Goal: Task Accomplishment & Management: Manage account settings

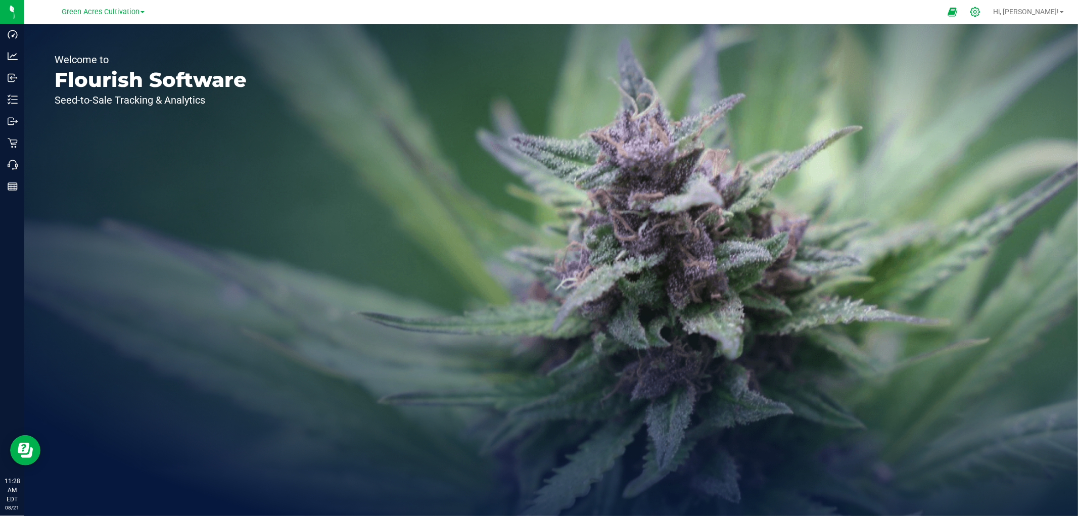
click at [970, 12] on icon at bounding box center [975, 12] width 11 height 11
click at [970, 9] on icon at bounding box center [975, 12] width 11 height 11
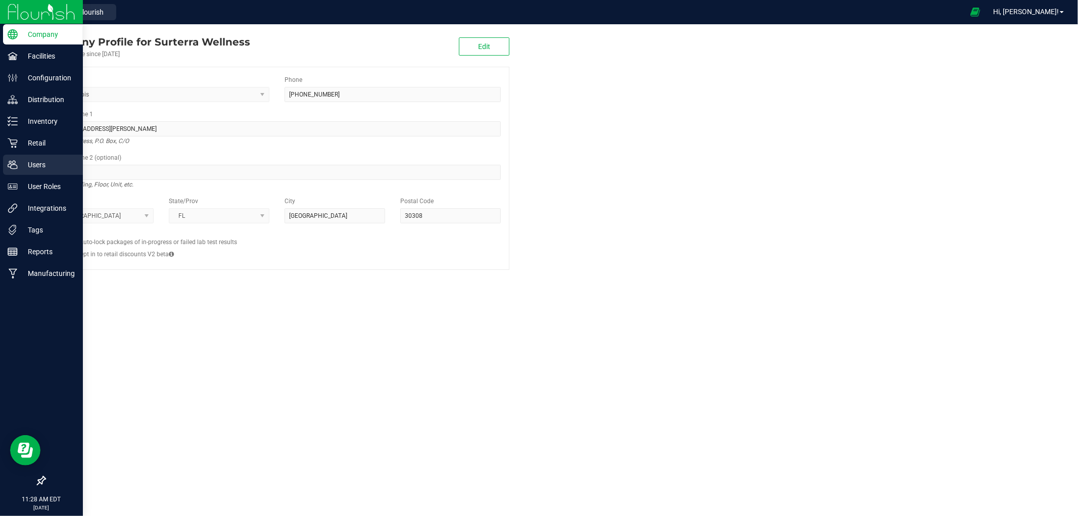
click at [22, 165] on p "Users" at bounding box center [48, 165] width 61 height 12
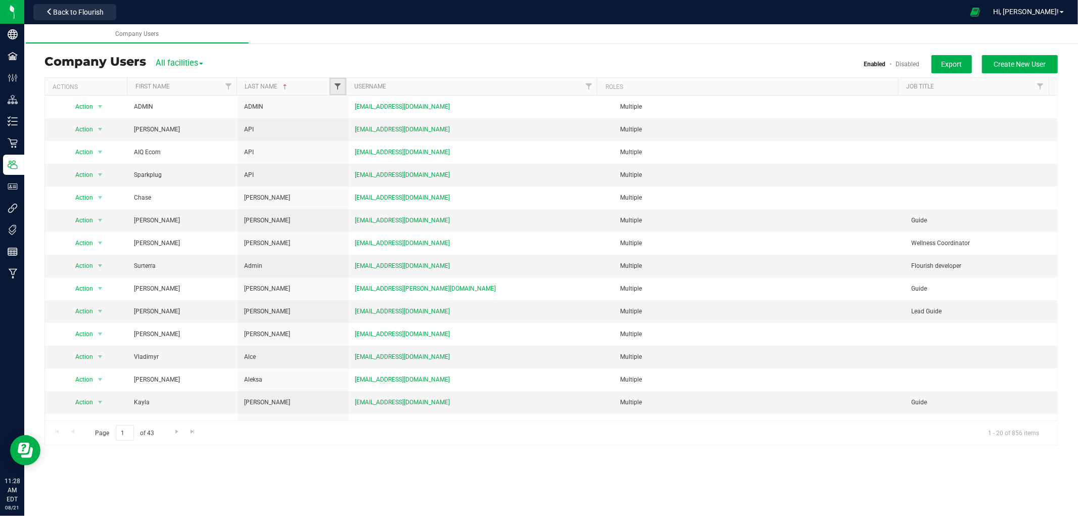
click at [339, 89] on span "Filter" at bounding box center [338, 86] width 8 height 8
type input "[PERSON_NAME]"
click at [336, 147] on button "Filter" at bounding box center [360, 158] width 49 height 22
click at [970, 64] on span "Create New User" at bounding box center [1020, 64] width 52 height 8
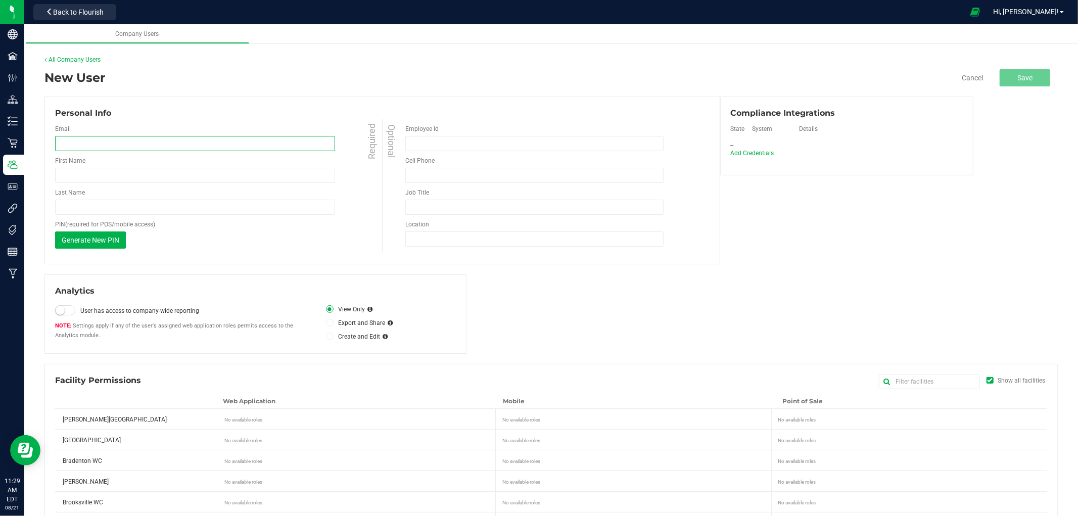
click at [210, 145] on input "email" at bounding box center [195, 143] width 280 height 15
paste input "[EMAIL_ADDRESS][DOMAIN_NAME]"
type input "[EMAIL_ADDRESS][DOMAIN_NAME]"
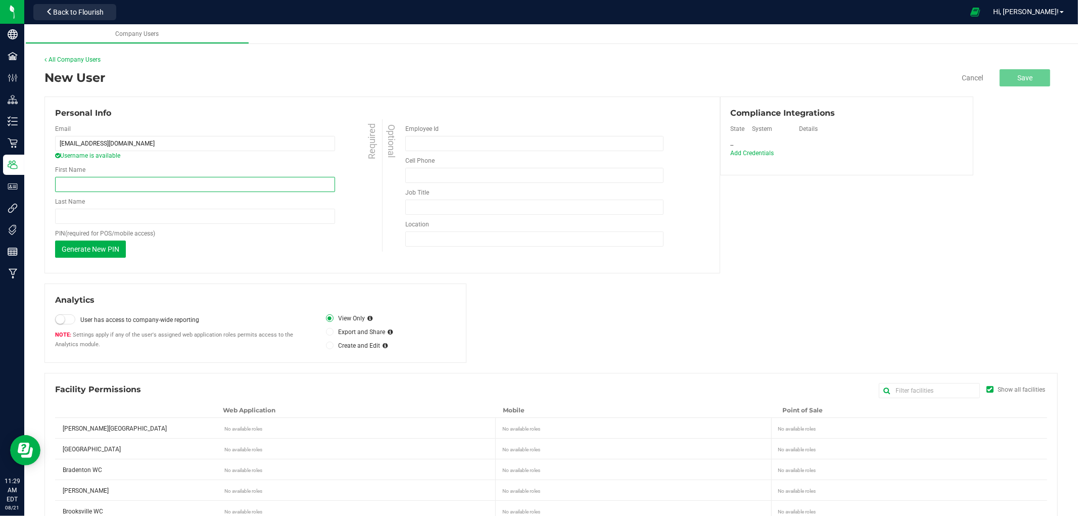
click at [155, 183] on input "First Name" at bounding box center [195, 184] width 280 height 15
paste input "[EMAIL_ADDRESS][DOMAIN_NAME]"
click at [191, 184] on input "[EMAIL_ADDRESS][DOMAIN_NAME]" at bounding box center [195, 184] width 280 height 15
paste input "[PERSON_NAME]"
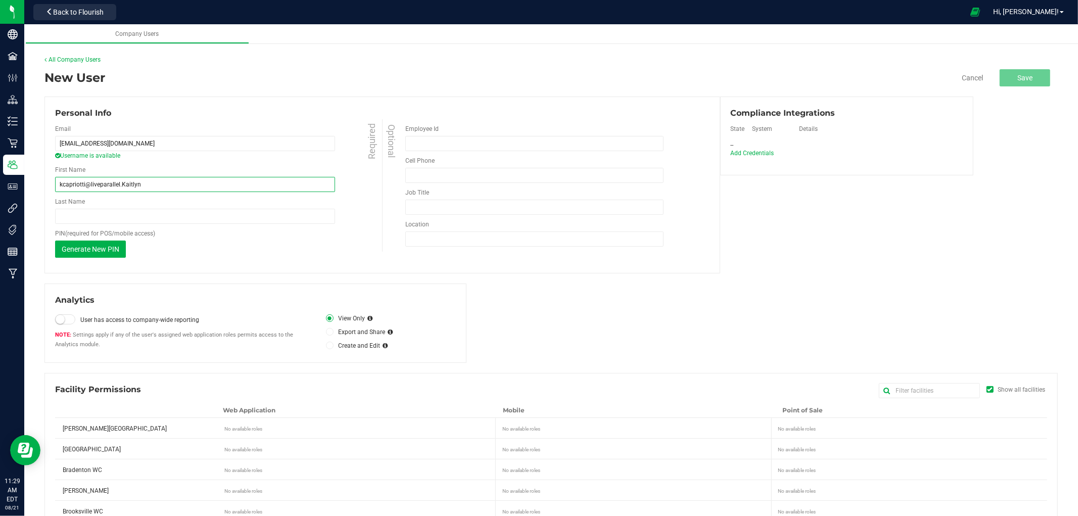
click at [191, 184] on input "kcapriotti@liveparallel.Kaitlyn" at bounding box center [195, 184] width 280 height 15
paste input "text"
type input "[PERSON_NAME]"
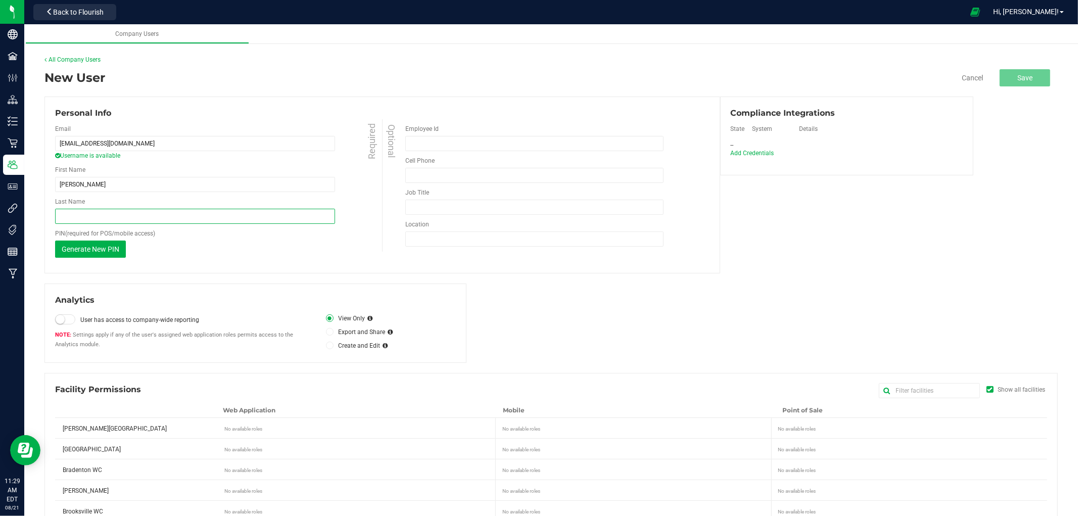
click at [199, 218] on input "Last Name" at bounding box center [195, 216] width 280 height 15
paste input "[PERSON_NAME]"
type input "[PERSON_NAME]"
click at [279, 242] on div "Generate New PIN This PIN will only be shown once. When you save your changes, …" at bounding box center [220, 249] width 330 height 17
click at [115, 243] on button "Generate New PIN" at bounding box center [90, 249] width 71 height 17
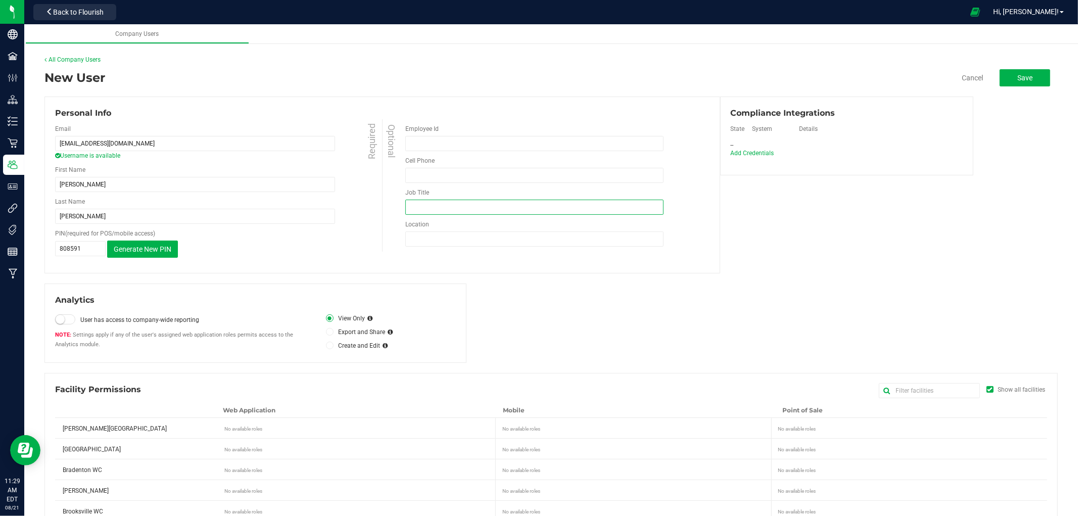
click at [410, 207] on input "Job Title" at bounding box center [534, 207] width 258 height 15
type input "Retail Associate"
click at [427, 241] on input "Location" at bounding box center [534, 239] width 258 height 15
type input "Bradenton"
click at [814, 301] on div "Analytics User has access to company-wide reporting Settings apply if any of th…" at bounding box center [551, 323] width 1014 height 79
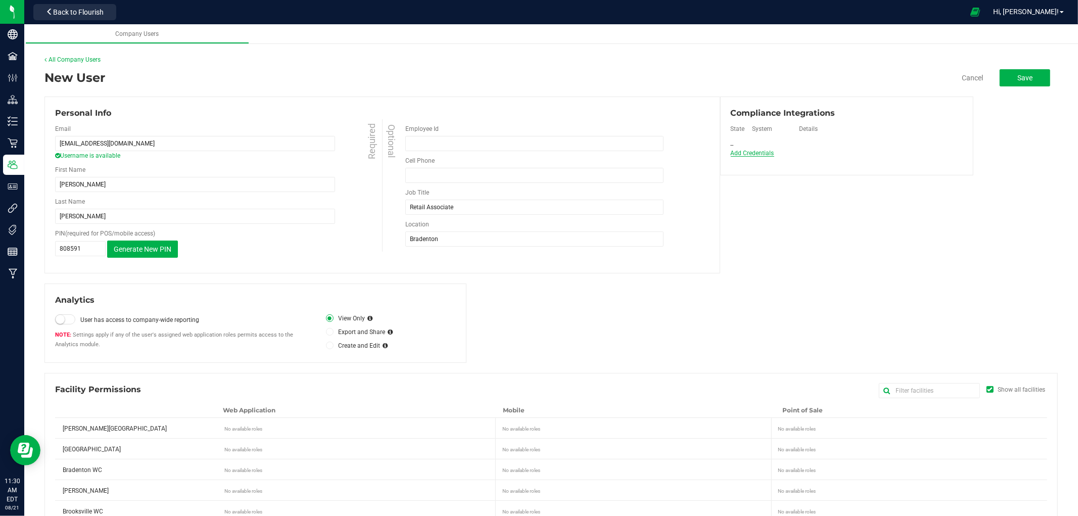
click at [756, 154] on span "Add Credentials" at bounding box center [752, 153] width 43 height 7
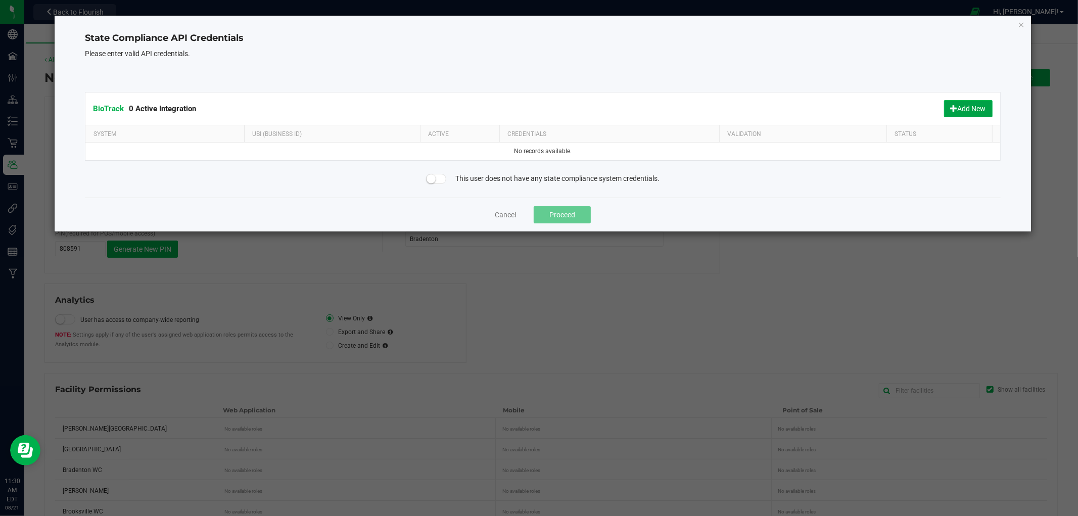
click at [951, 106] on span at bounding box center [954, 108] width 7 height 7
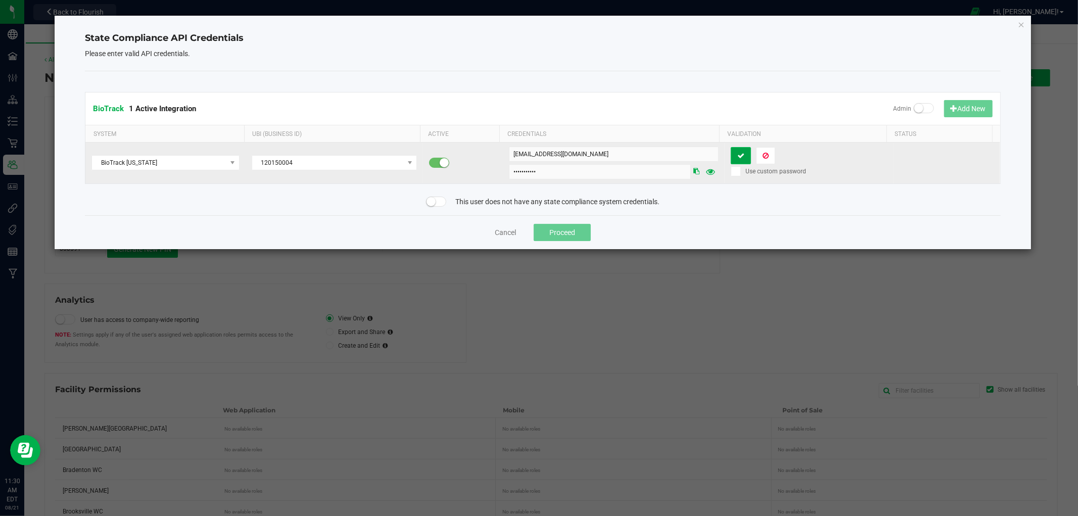
click at [741, 156] on button at bounding box center [741, 155] width 20 height 17
click at [555, 230] on button "Proceed" at bounding box center [562, 232] width 57 height 17
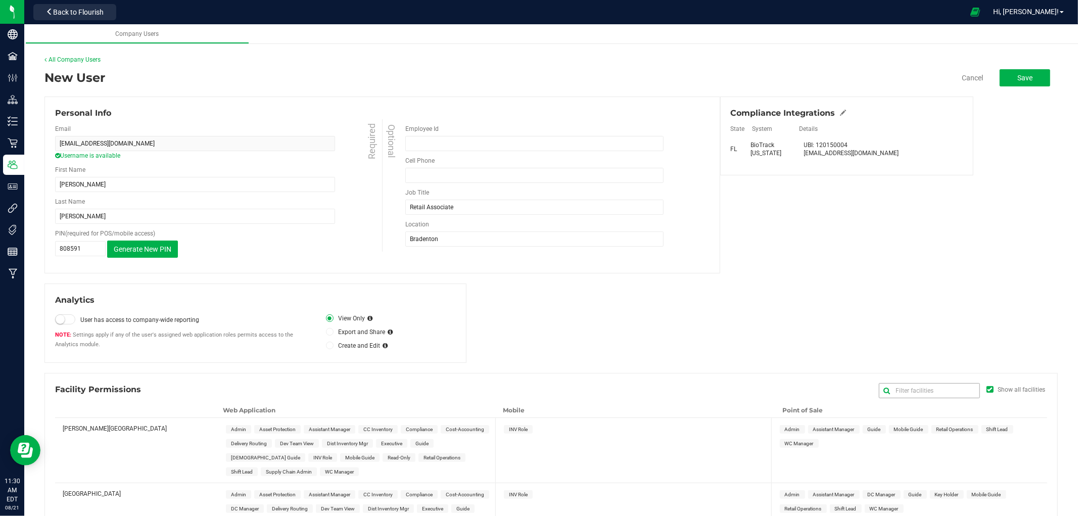
scroll to position [56, 0]
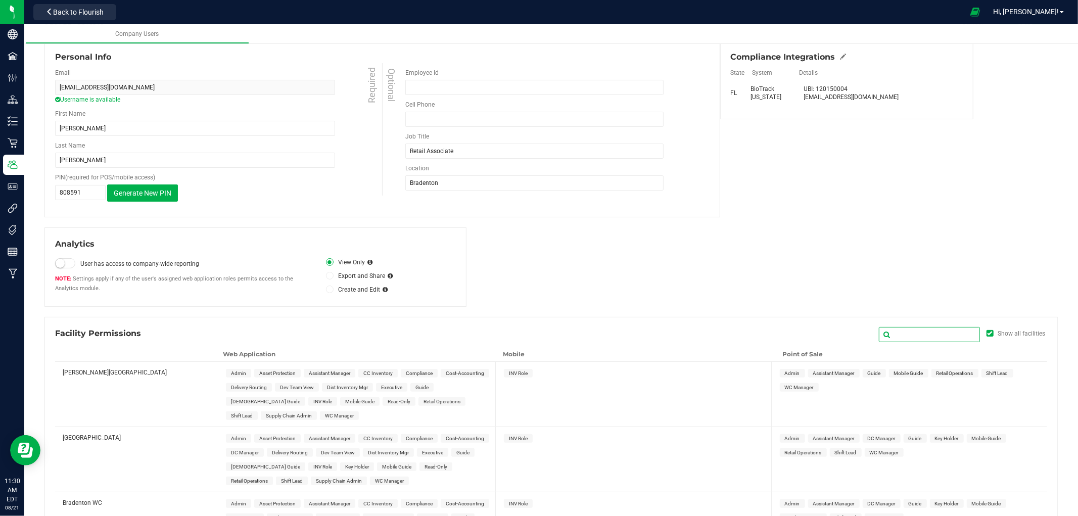
click at [929, 332] on input "text" at bounding box center [929, 334] width 101 height 15
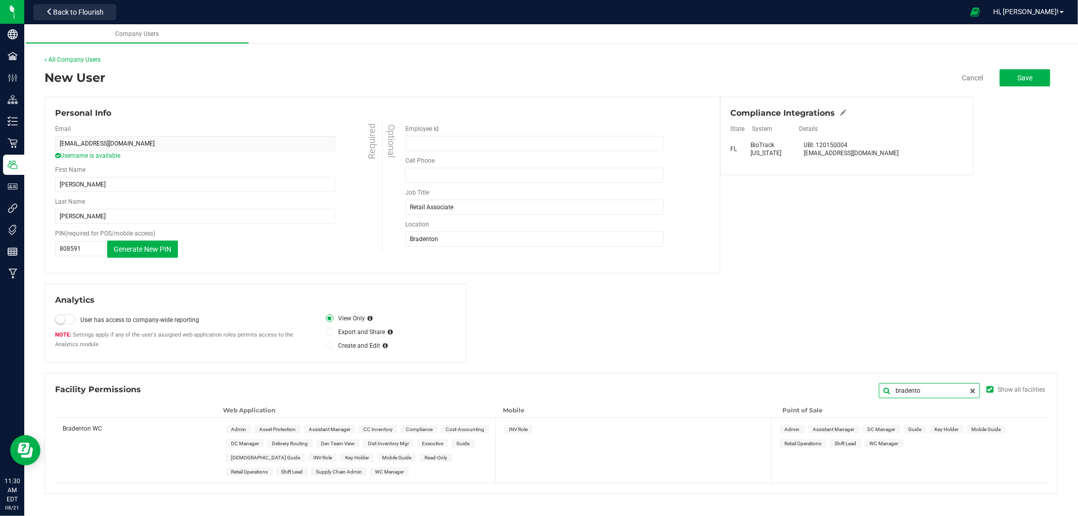
type input "bradento"
click at [457, 441] on span "Guide" at bounding box center [463, 444] width 13 height 6
click at [509, 433] on span "INV Role" at bounding box center [518, 429] width 29 height 9
click at [910, 431] on span "Guide" at bounding box center [915, 430] width 13 height 6
click at [970, 79] on button "Save" at bounding box center [1025, 77] width 51 height 17
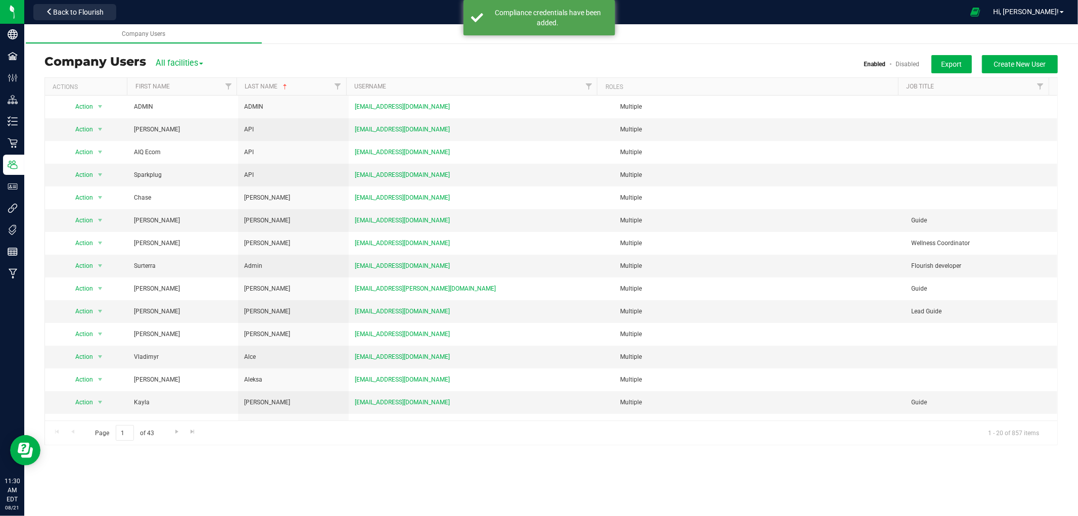
click at [384, 54] on div "Sunshine Manufacturing Users Company Users All facilities All facilities [PERSO…" at bounding box center [551, 250] width 1054 height 411
click at [341, 85] on span "Filter" at bounding box center [338, 86] width 8 height 8
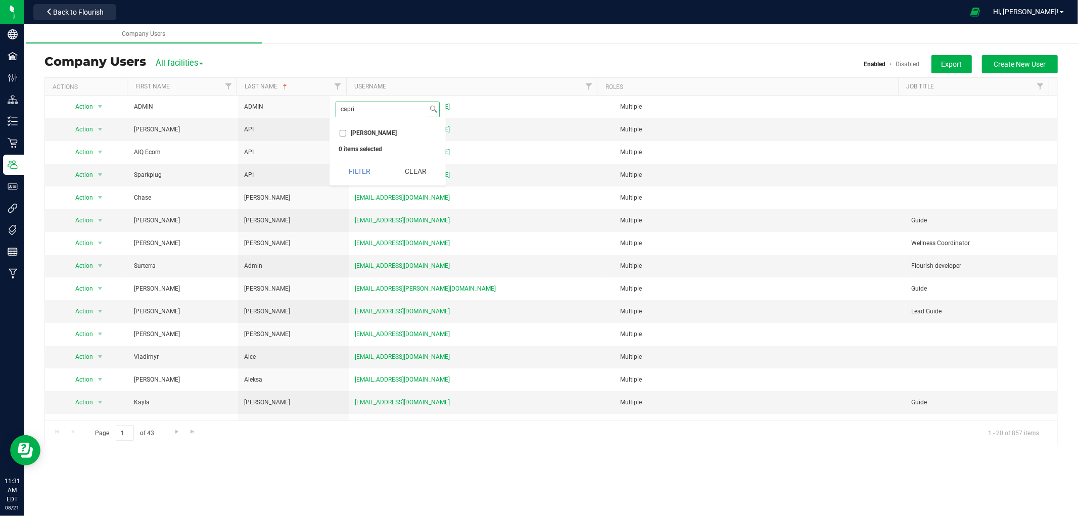
type input "capri"
click at [426, 43] on ul "Company Users" at bounding box center [564, 34] width 1078 height 20
click at [415, 53] on div "Sunshine Manufacturing Users Company Users All facilities All facilities [PERSO…" at bounding box center [551, 250] width 1054 height 411
click at [310, 461] on div "Company Users Sunshine Manufacturing Users Company Users All facilities All fac…" at bounding box center [551, 270] width 1054 height 492
click at [337, 81] on link "Filter" at bounding box center [338, 86] width 17 height 17
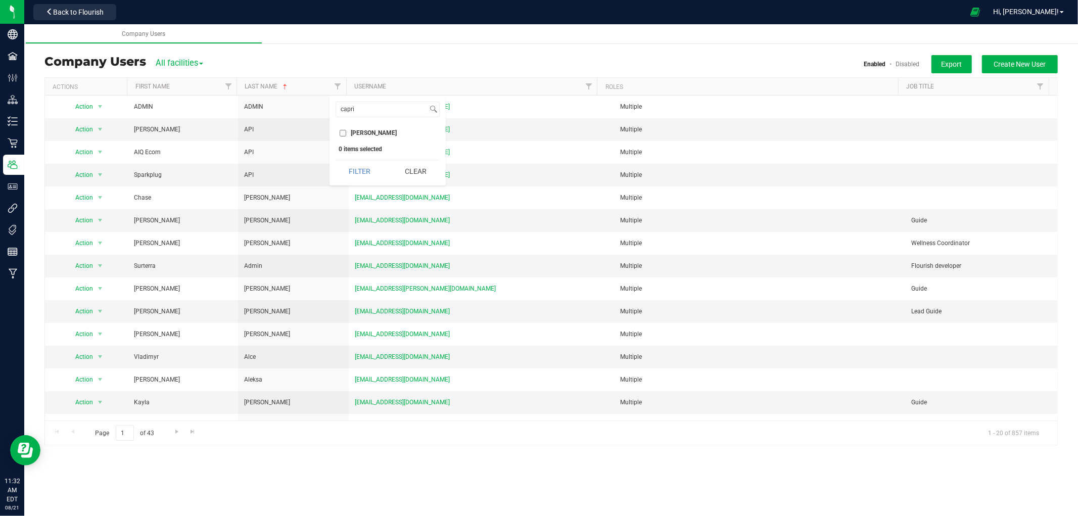
click at [344, 133] on input "[PERSON_NAME]" at bounding box center [343, 133] width 7 height 7
checkbox input "true"
click at [337, 62] on div "Company Users All facilities All facilities [PERSON_NAME][GEOGRAPHIC_DATA][PERS…" at bounding box center [551, 62] width 1014 height 14
click at [338, 83] on span "Filter" at bounding box center [338, 86] width 8 height 8
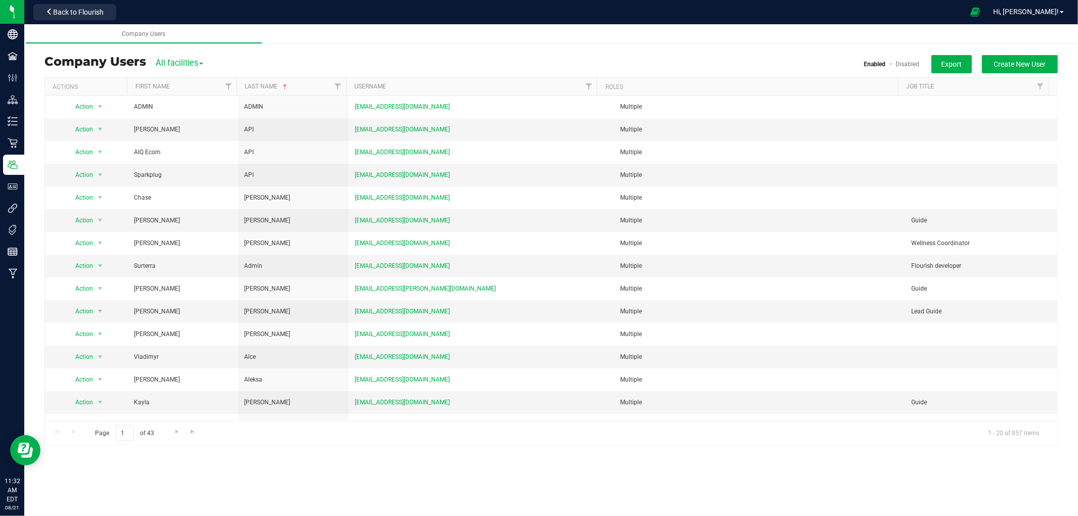
click at [346, 44] on div "Company Users Sunshine Manufacturing Users Company Users All facilities All fac…" at bounding box center [551, 239] width 1054 height 431
click at [63, 21] on div "Back to Flourish" at bounding box center [74, 12] width 91 height 20
click at [64, 17] on button "Back to Flourish" at bounding box center [74, 12] width 83 height 16
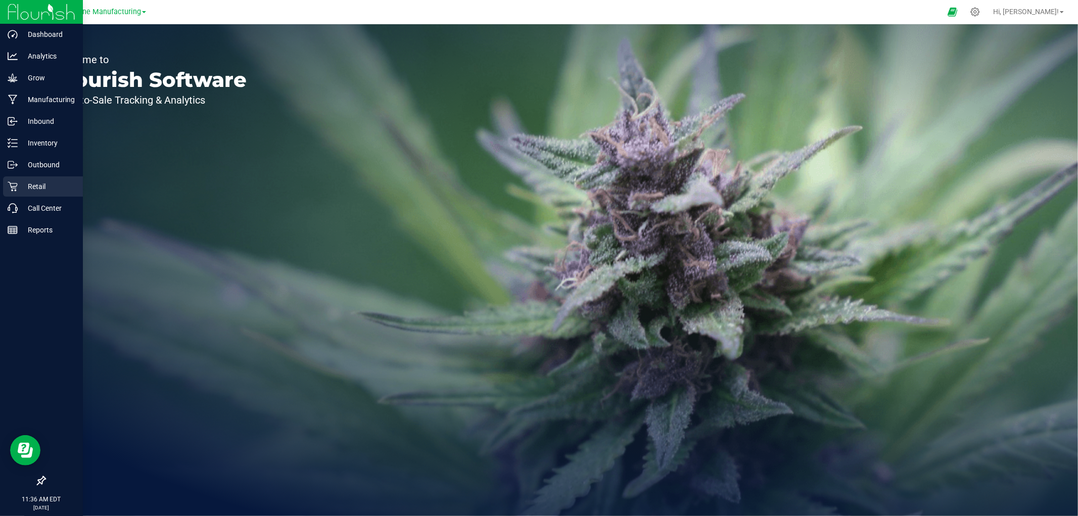
click at [37, 186] on p "Retail" at bounding box center [48, 186] width 61 height 12
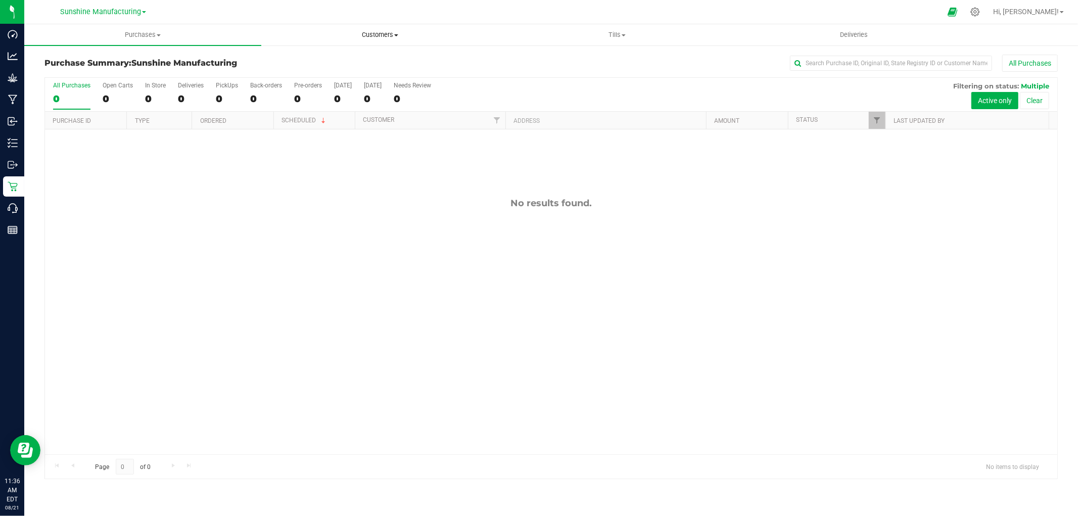
click at [351, 39] on uib-tab-heading "Customers All customers Add a new customer" at bounding box center [380, 35] width 236 height 20
click at [324, 58] on span "All customers" at bounding box center [297, 61] width 73 height 9
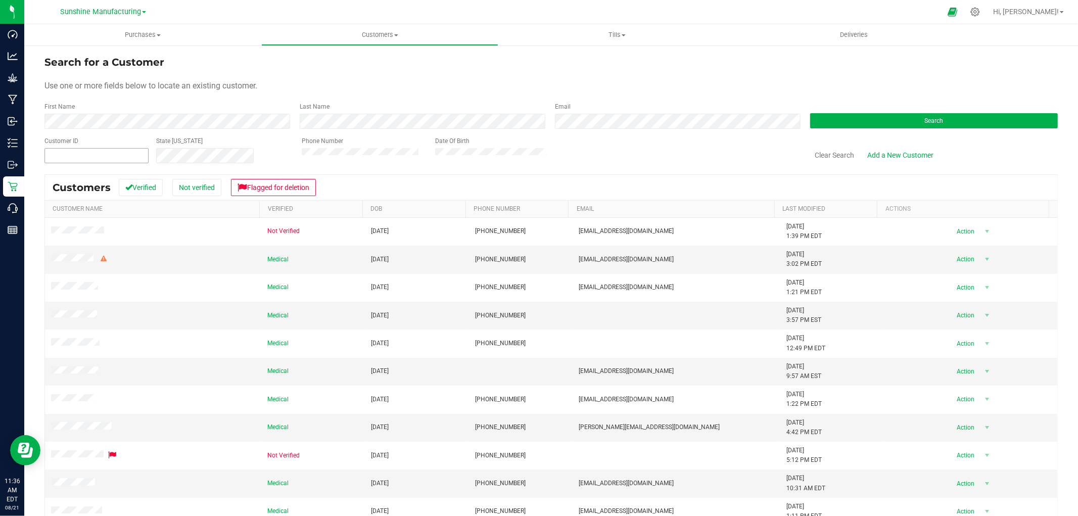
click at [111, 148] on span at bounding box center [96, 155] width 104 height 15
click at [113, 154] on span at bounding box center [96, 155] width 104 height 15
paste input "1618683"
type input "1618683"
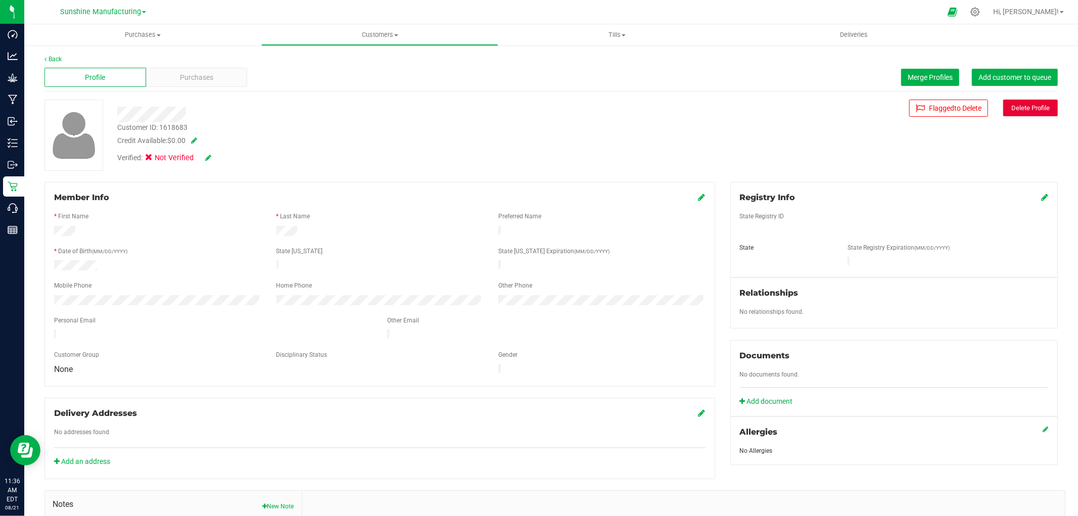
click at [970, 109] on button "Delete Profile" at bounding box center [1031, 108] width 55 height 17
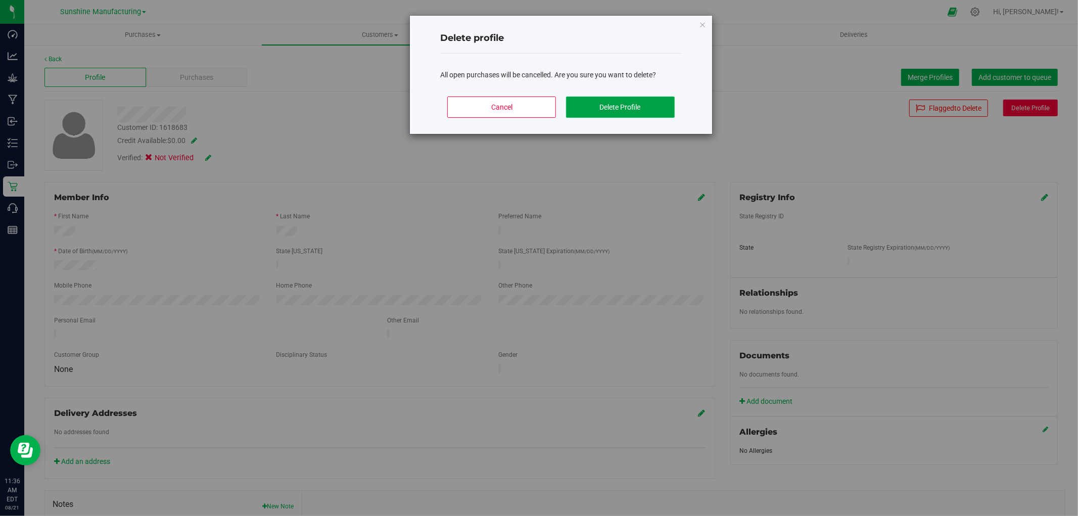
click at [631, 110] on button "Delete Profile" at bounding box center [620, 107] width 109 height 21
